Goal: Find specific page/section: Find specific page/section

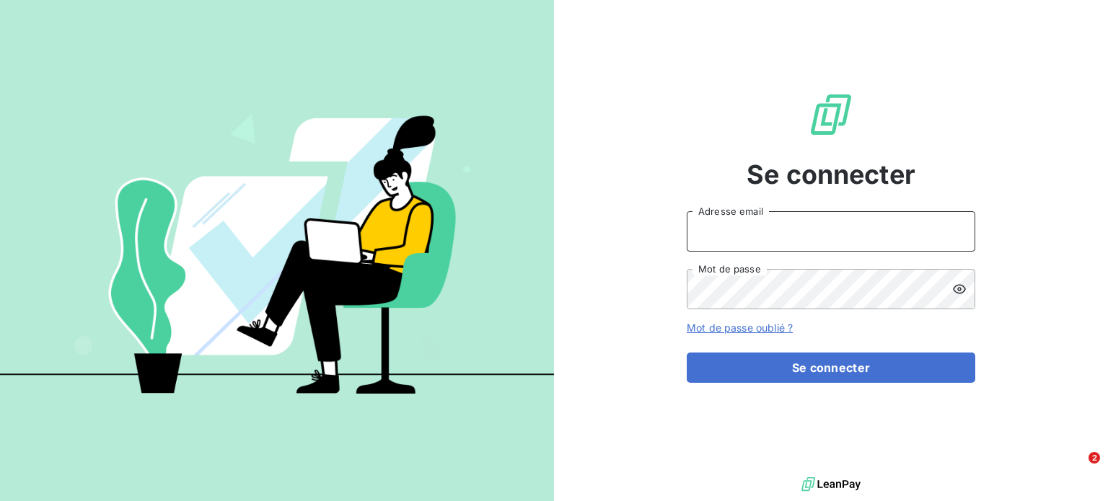
click at [952, 229] on input "Adresse email" at bounding box center [831, 231] width 288 height 40
click at [867, 237] on input "Adresse email" at bounding box center [831, 231] width 288 height 40
click at [956, 136] on div "Se connecter Adresse email Mot de passe Mot de passe oublié ? Se connecter" at bounding box center [831, 237] width 288 height 474
click at [751, 241] on input "Adresse email" at bounding box center [831, 231] width 288 height 40
click at [943, 227] on input "Adresse email" at bounding box center [831, 231] width 288 height 40
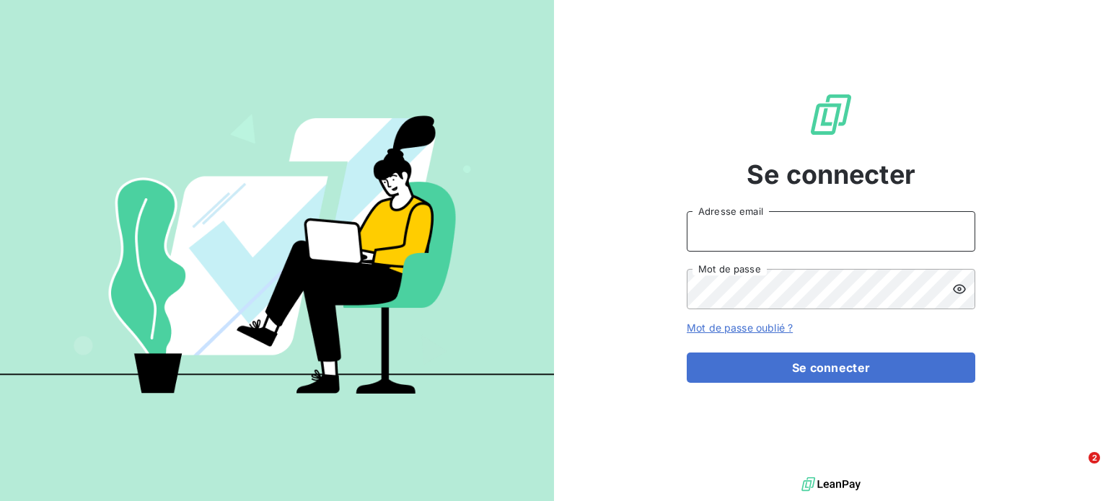
click at [805, 234] on input "Adresse email" at bounding box center [831, 231] width 288 height 40
click at [952, 210] on div "Se connecter Adresse email Mot de passe Mot de passe oublié ? Se connecter" at bounding box center [831, 237] width 288 height 474
click at [870, 229] on input "Adresse email" at bounding box center [831, 231] width 288 height 40
paste input "[EMAIL_ADDRESS][DOMAIN_NAME]"
type input "[EMAIL_ADDRESS][DOMAIN_NAME]"
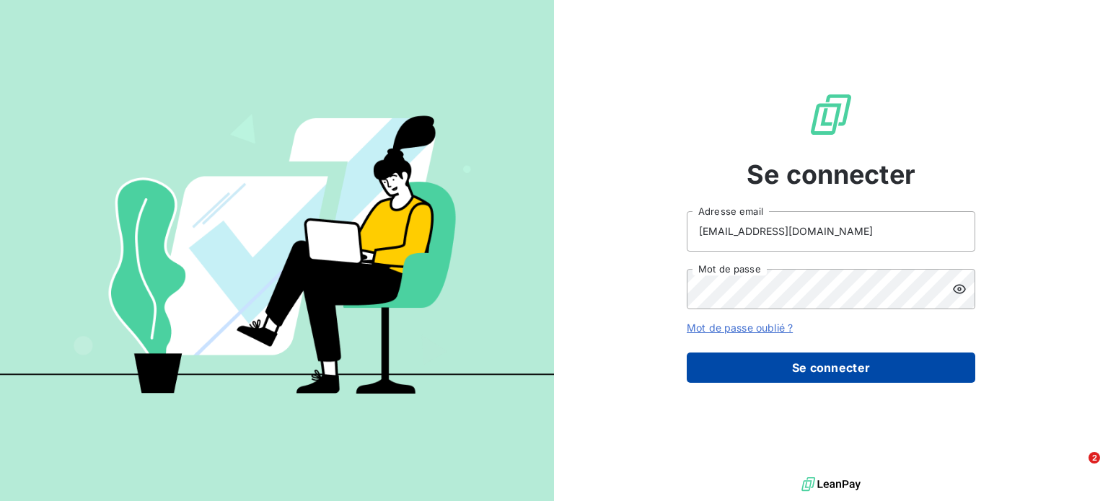
click at [862, 361] on button "Se connecter" at bounding box center [831, 368] width 288 height 30
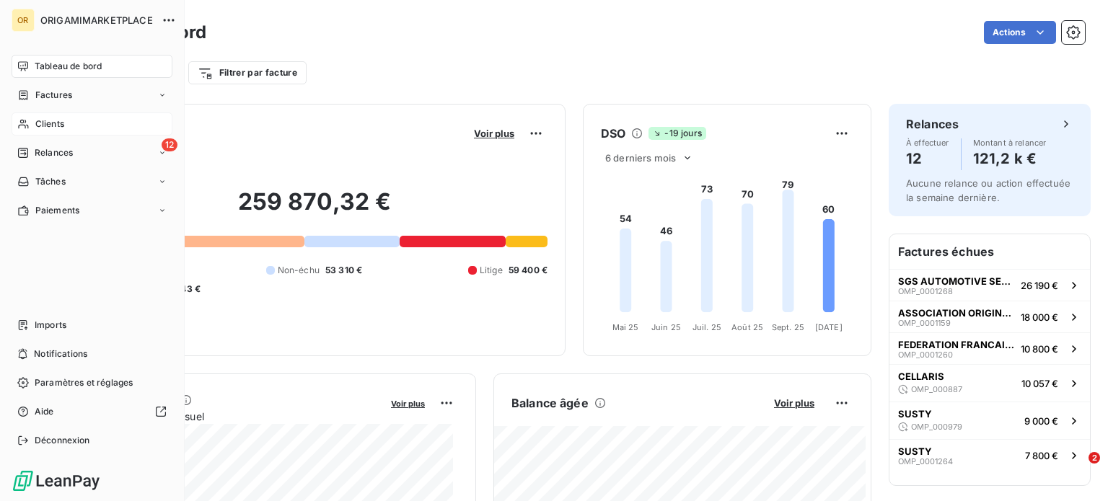
click at [30, 122] on div "Clients" at bounding box center [92, 123] width 161 height 23
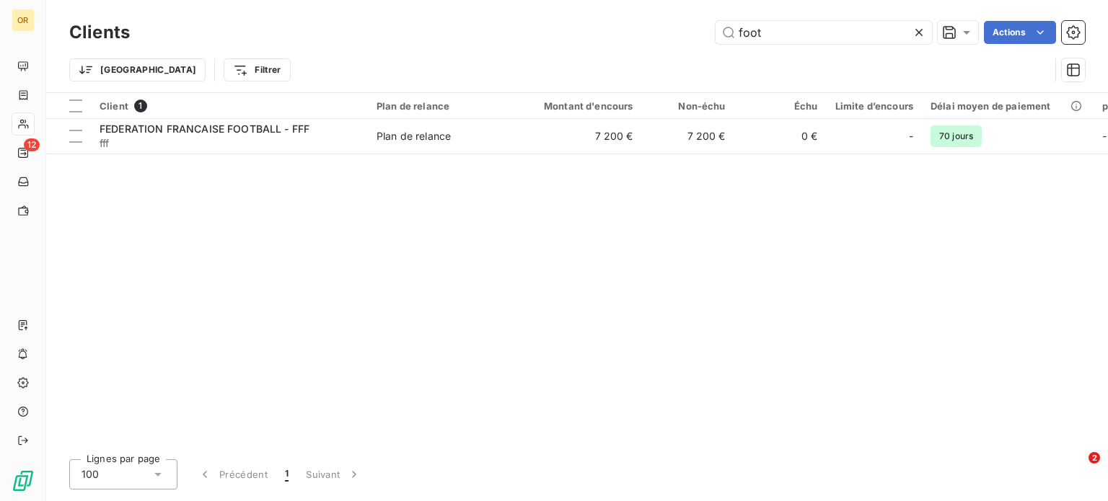
drag, startPoint x: 807, startPoint y: 33, endPoint x: 600, endPoint y: 31, distance: 207.0
click at [600, 31] on div "foot Actions" at bounding box center [615, 32] width 937 height 23
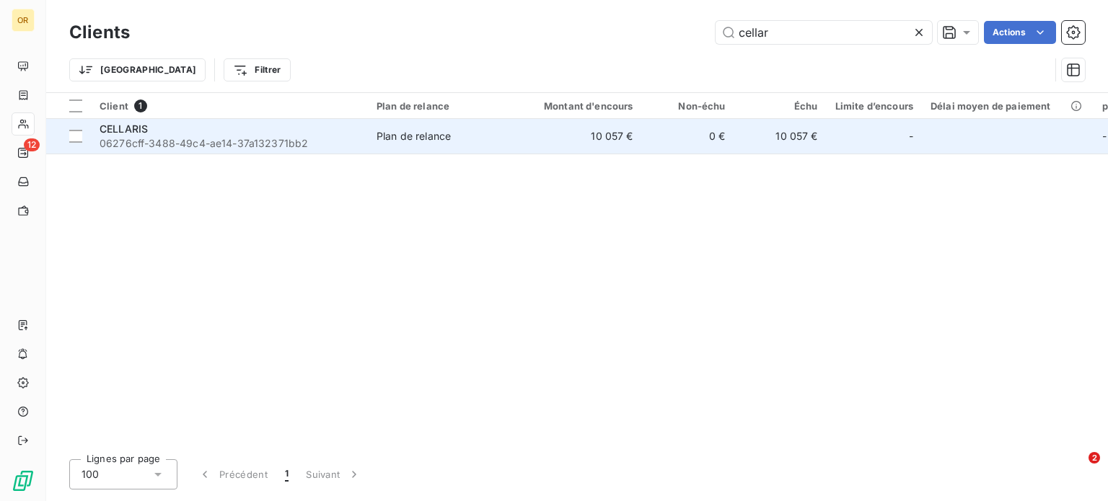
type input "cellar"
click at [185, 140] on span "06276cff-3488-49c4-ae14-37a132371bb2" at bounding box center [230, 143] width 260 height 14
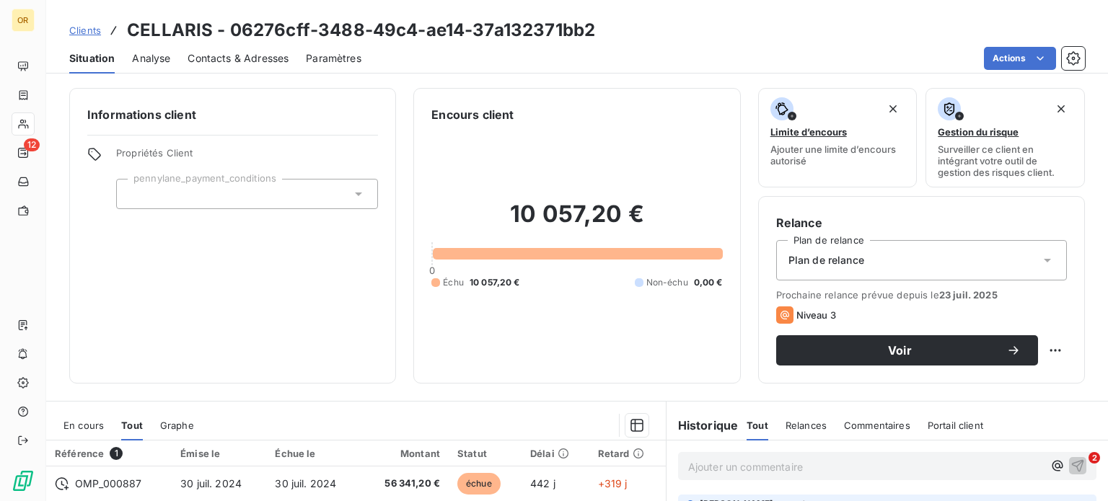
click at [214, 52] on span "Contacts & Adresses" at bounding box center [237, 58] width 101 height 14
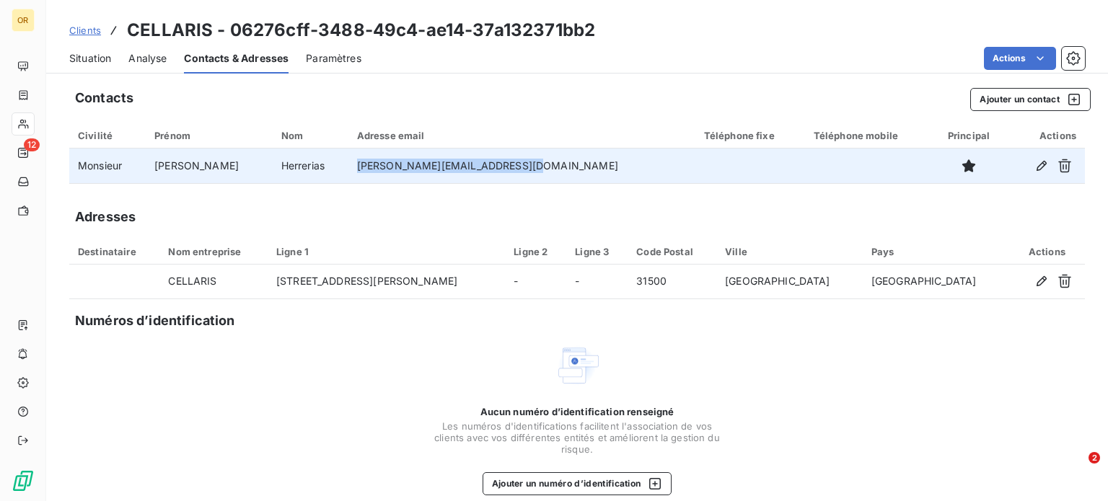
drag, startPoint x: 358, startPoint y: 169, endPoint x: 500, endPoint y: 166, distance: 141.4
click at [500, 166] on td "[PERSON_NAME][EMAIL_ADDRESS][DOMAIN_NAME]" at bounding box center [521, 166] width 347 height 35
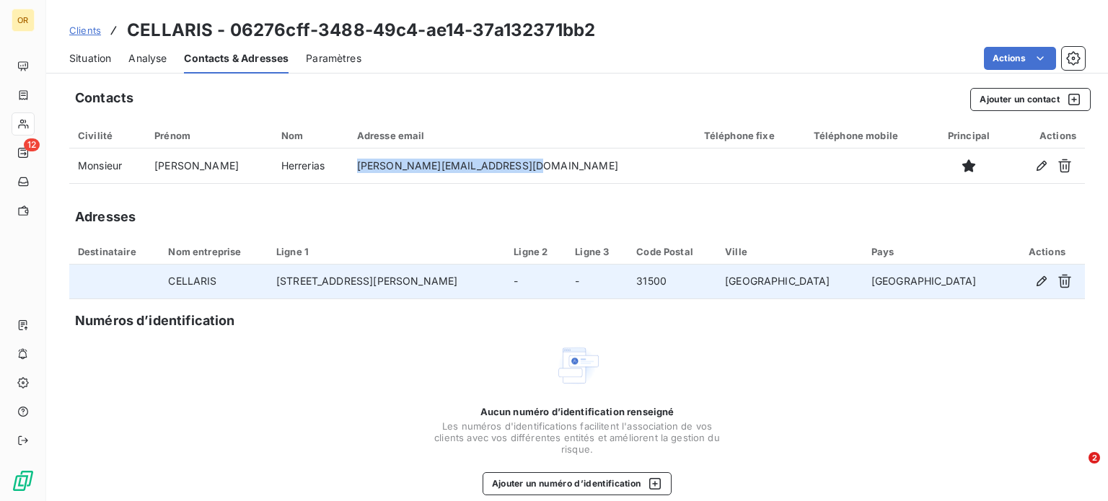
copy td "[PERSON_NAME][EMAIL_ADDRESS][DOMAIN_NAME]"
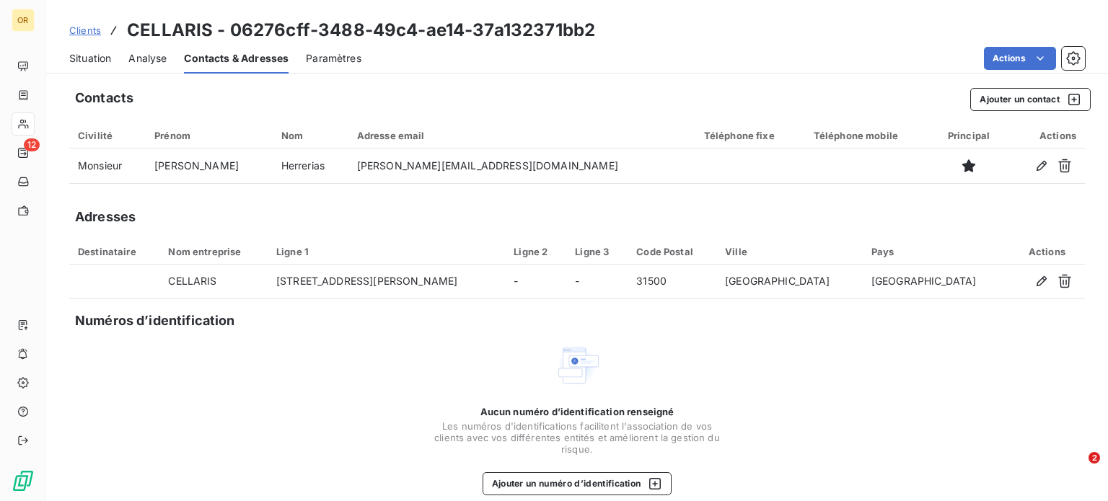
click at [741, 348] on div "Aucun numéro d’identification renseigné Les numéros d'identifications faciliten…" at bounding box center [576, 419] width 1015 height 153
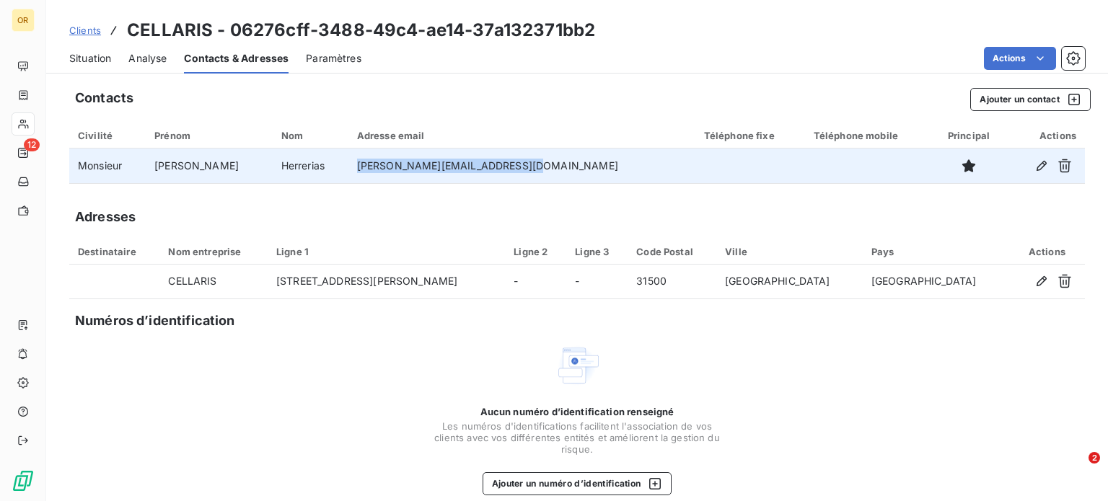
drag, startPoint x: 359, startPoint y: 169, endPoint x: 503, endPoint y: 174, distance: 144.3
click at [503, 174] on td "[PERSON_NAME][EMAIL_ADDRESS][DOMAIN_NAME]" at bounding box center [521, 166] width 347 height 35
copy td "[PERSON_NAME][EMAIL_ADDRESS][DOMAIN_NAME]"
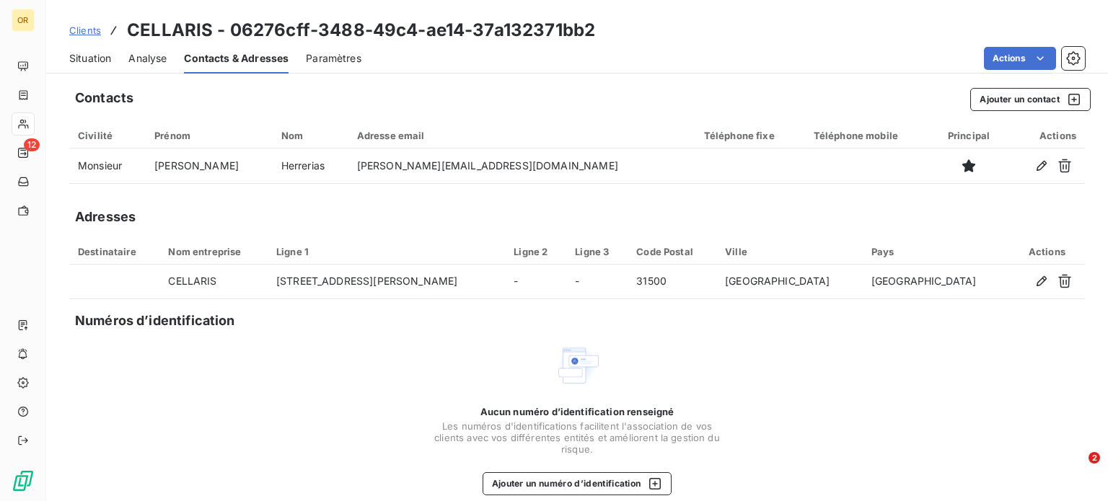
click at [674, 203] on div "Contacts Ajouter un contact Civilité Prénom Nom Adresse email Téléphone fixe Té…" at bounding box center [577, 298] width 1062 height 439
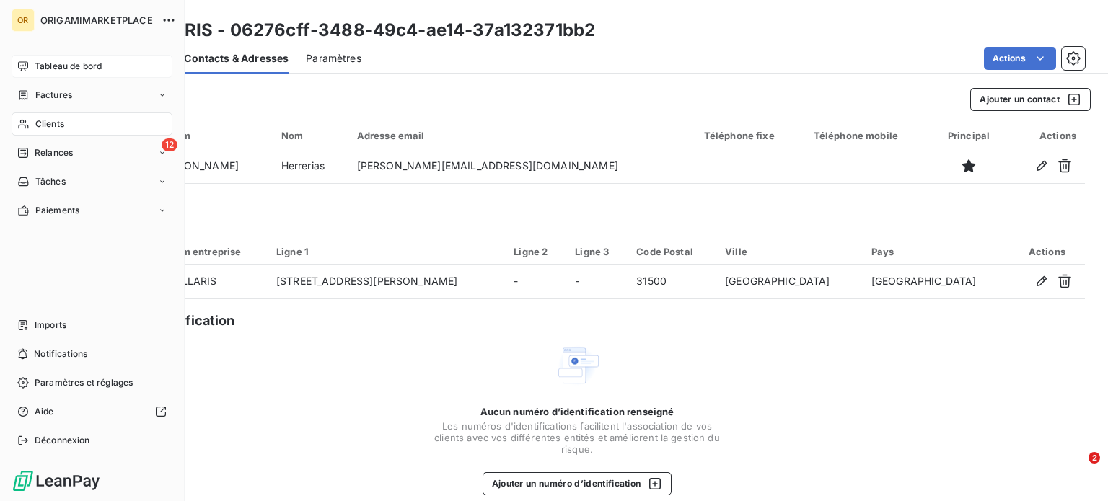
click at [33, 72] on div "Tableau de bord" at bounding box center [92, 66] width 161 height 23
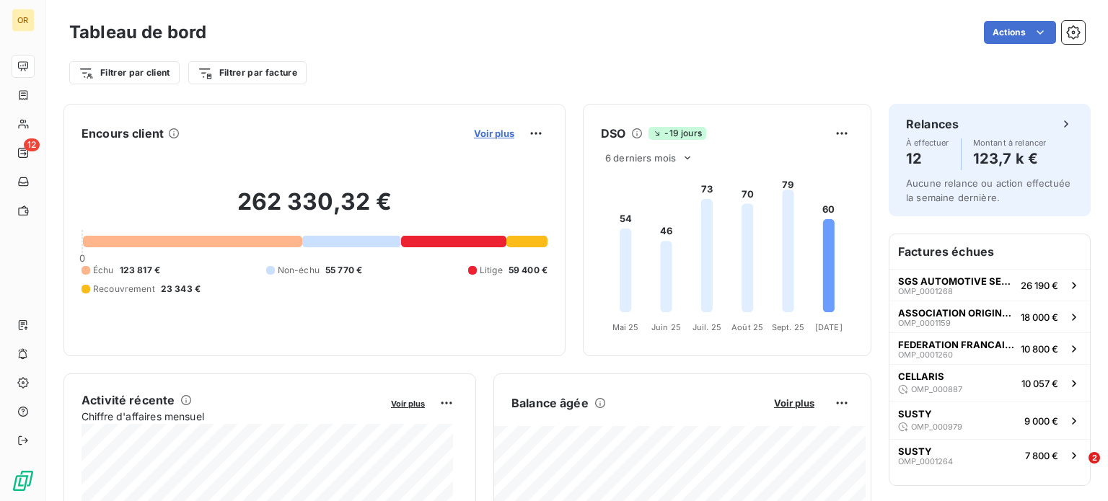
click at [490, 133] on span "Voir plus" at bounding box center [494, 134] width 40 height 12
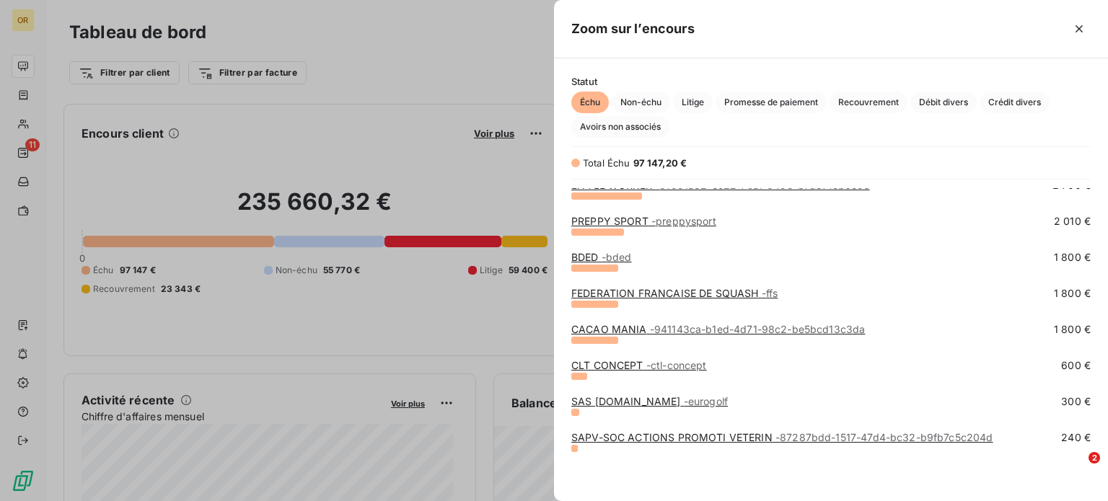
scroll to position [298, 0]
click at [123, 27] on div at bounding box center [554, 250] width 1108 height 501
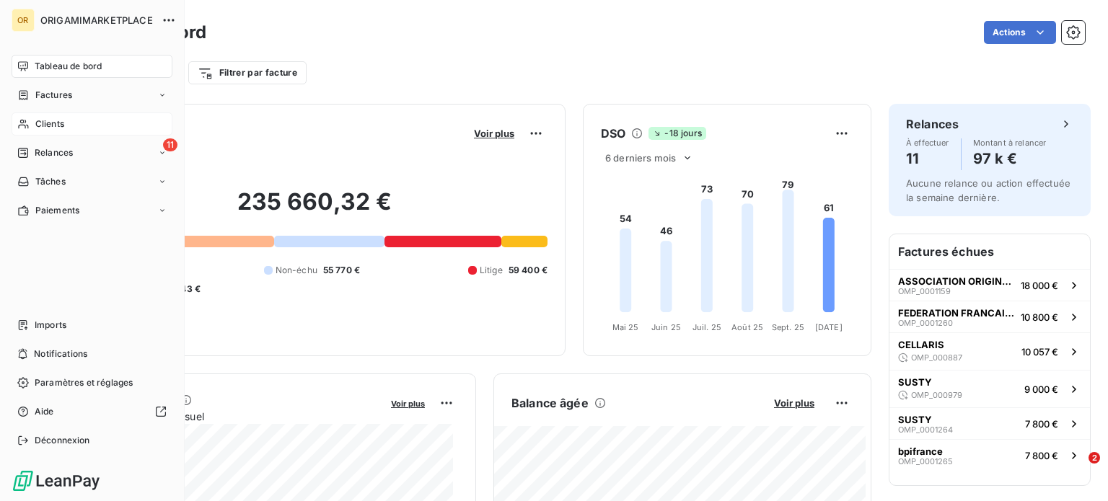
click at [54, 122] on span "Clients" at bounding box center [49, 124] width 29 height 13
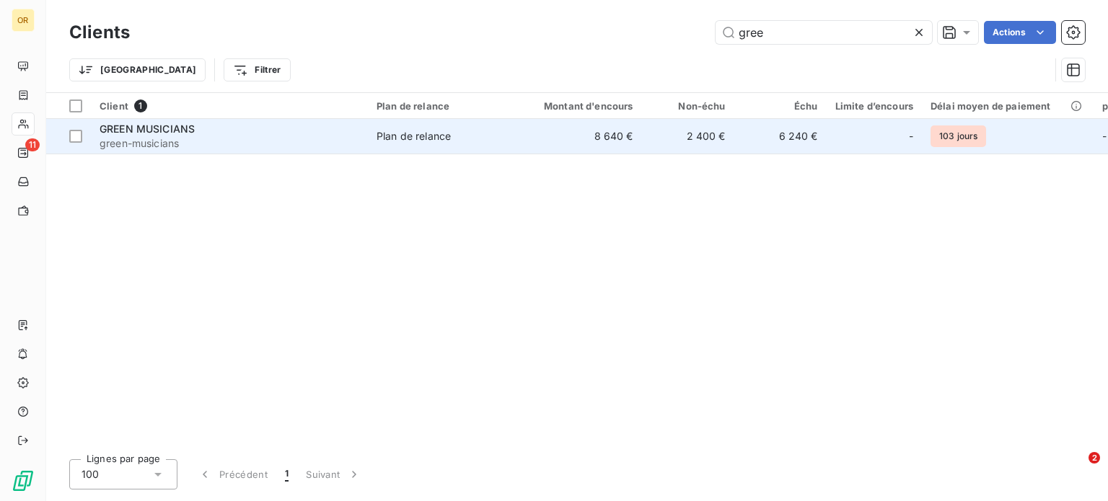
type input "gree"
click at [293, 133] on div "GREEN MUSICIANS" at bounding box center [230, 129] width 260 height 14
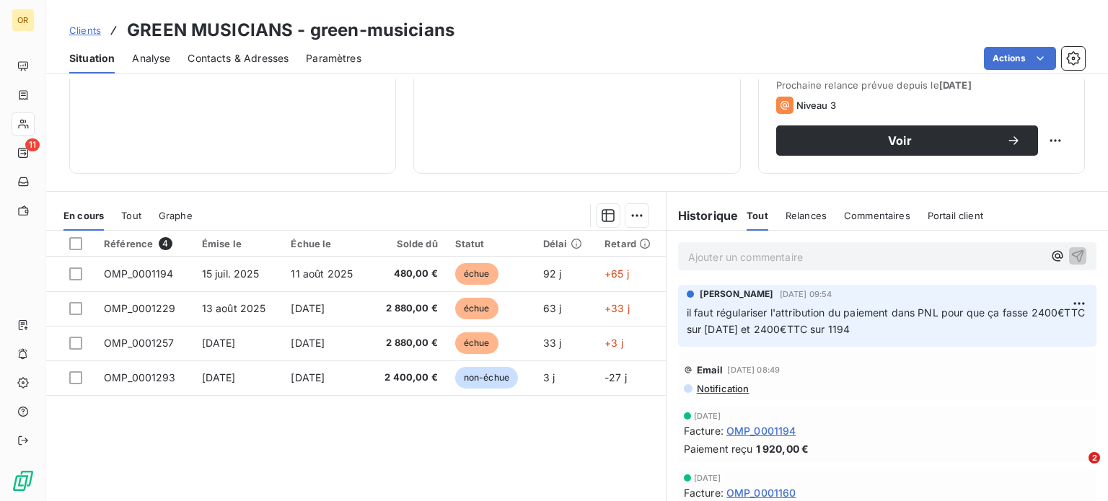
scroll to position [211, 0]
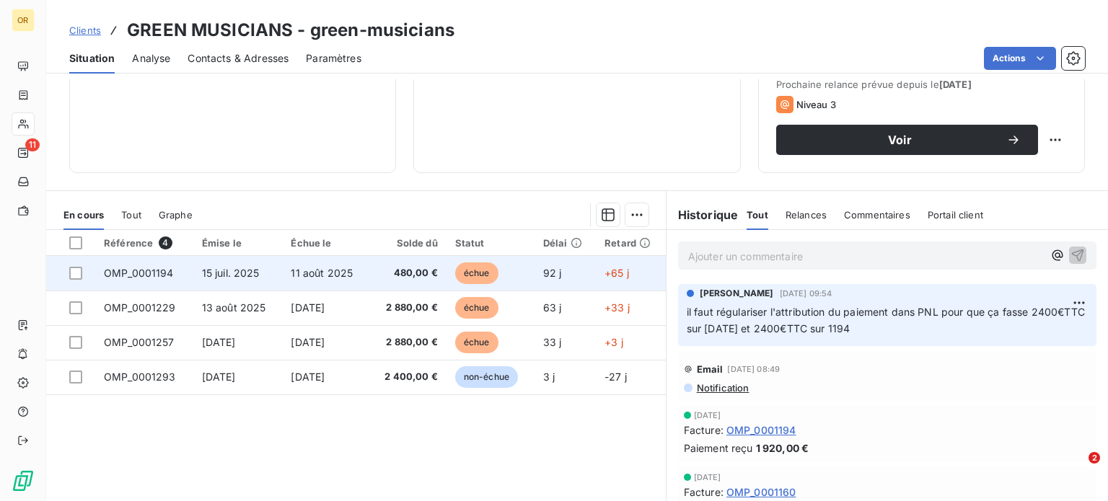
click at [305, 287] on td "11 août 2025" at bounding box center [325, 273] width 87 height 35
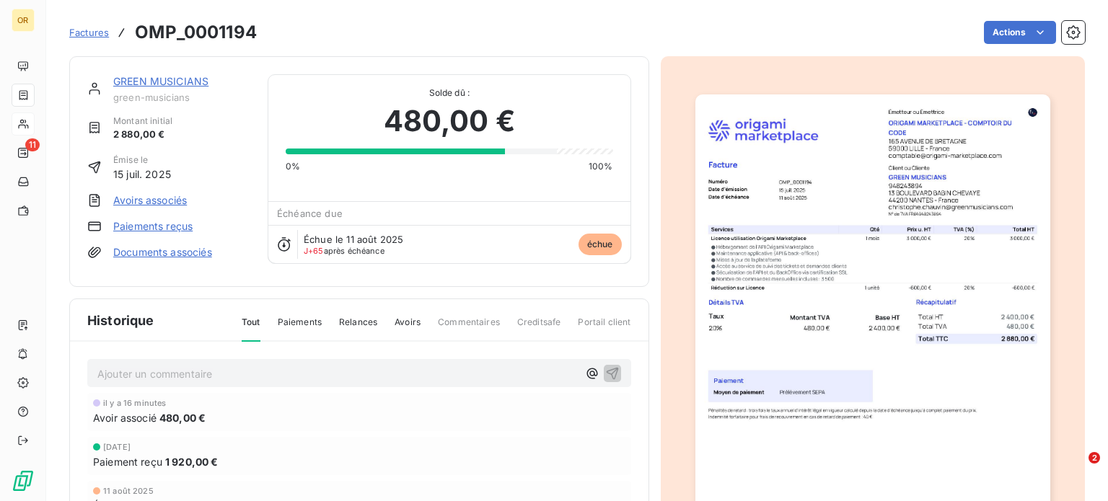
click at [153, 82] on link "GREEN MUSICIANS" at bounding box center [160, 81] width 95 height 12
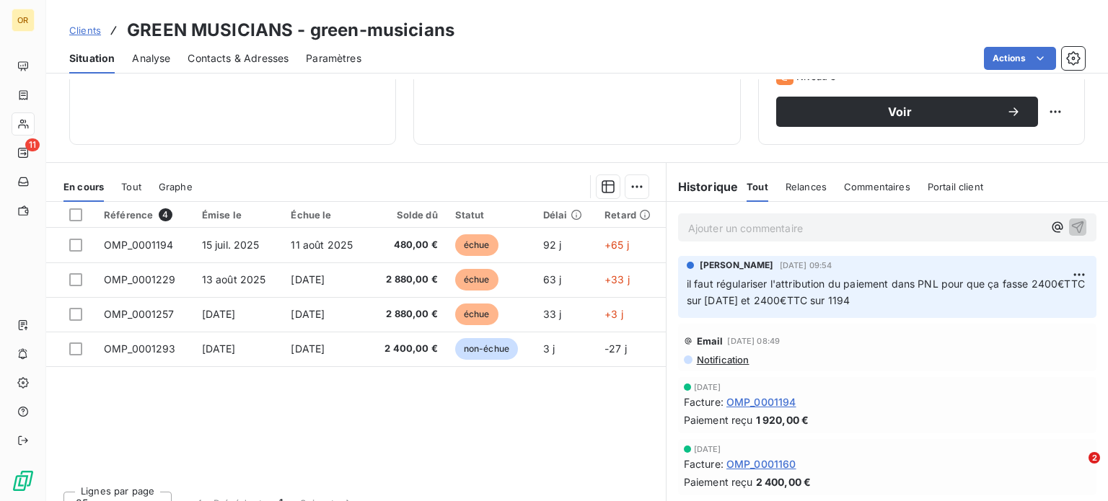
scroll to position [260, 0]
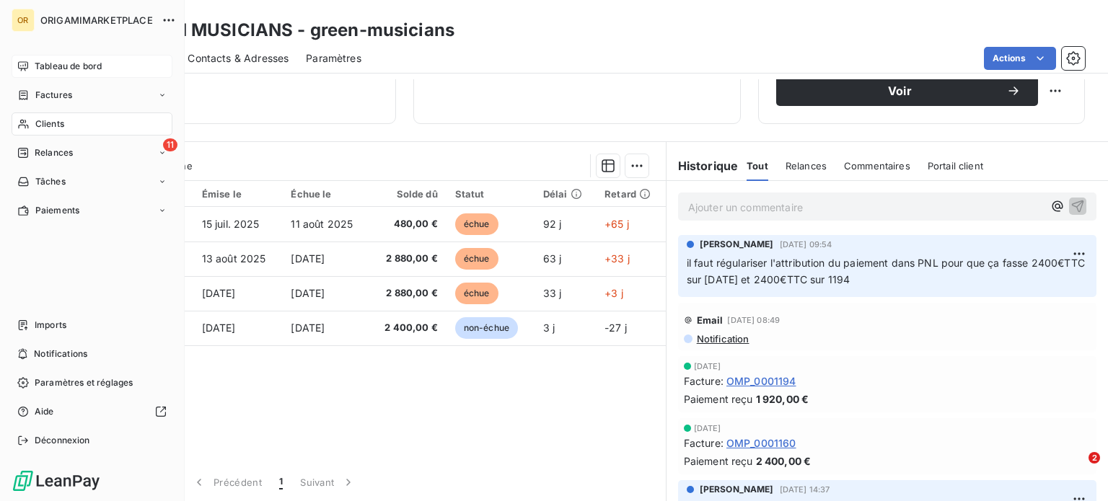
click at [40, 69] on span "Tableau de bord" at bounding box center [68, 66] width 67 height 13
